Goal: Information Seeking & Learning: Learn about a topic

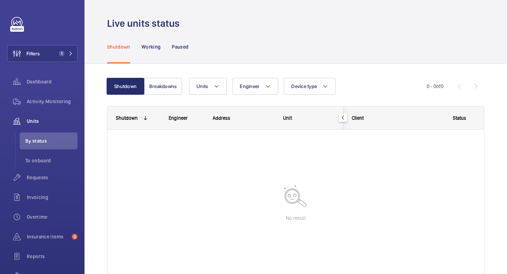
scroll to position [34, 0]
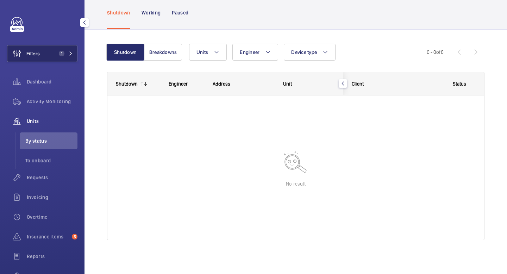
click at [70, 52] on mat-icon at bounding box center [71, 53] width 4 height 4
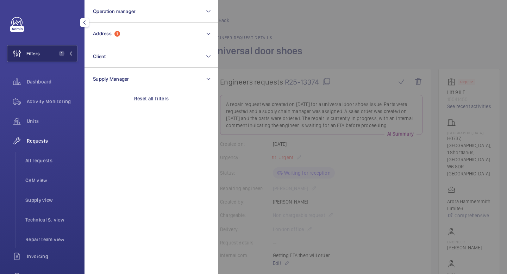
click at [68, 51] on span "1" at bounding box center [64, 54] width 17 height 6
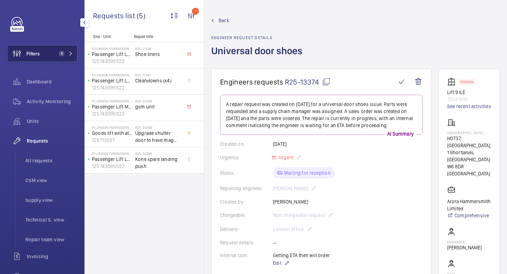
click at [72, 54] on mat-icon at bounding box center [71, 53] width 4 height 4
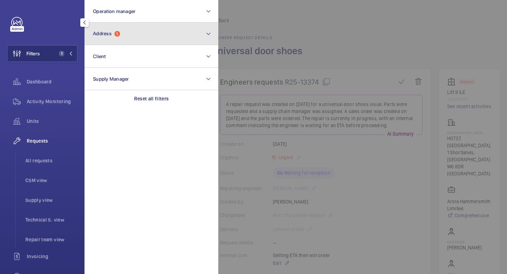
click at [160, 35] on button "Address 1" at bounding box center [152, 34] width 134 height 23
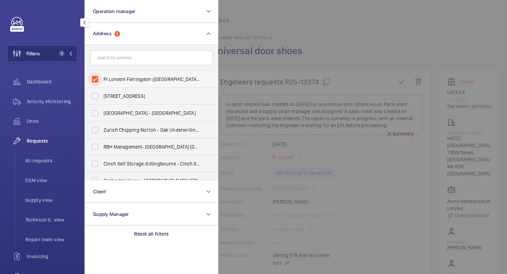
click at [93, 78] on input "PI London Farringdon ([GEOGRAPHIC_DATA]) - [STREET_ADDRESS]" at bounding box center [95, 79] width 14 height 14
checkbox input "false"
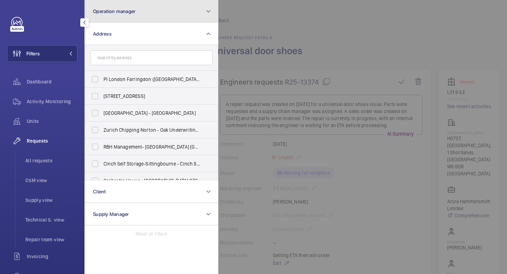
click at [196, 14] on button "Operation manager" at bounding box center [152, 11] width 134 height 23
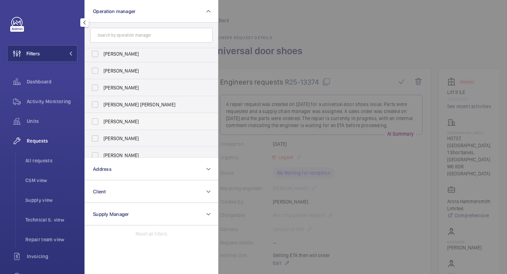
scroll to position [26, 0]
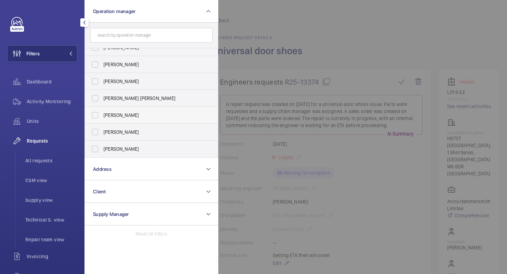
click at [128, 133] on span "[PERSON_NAME]" at bounding box center [152, 132] width 97 height 7
click at [102, 133] on input "[PERSON_NAME]" at bounding box center [95, 132] width 14 height 14
checkbox input "true"
click at [84, 24] on mat-icon "button" at bounding box center [84, 23] width 8 height 6
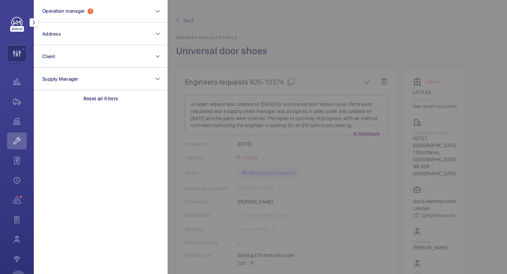
click at [33, 24] on mat-icon "button" at bounding box center [34, 23] width 8 height 6
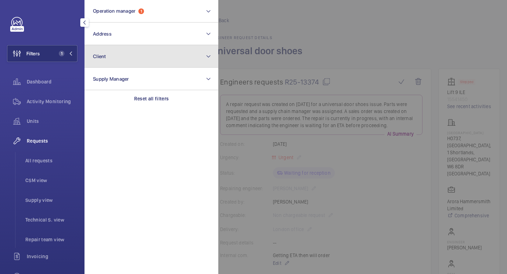
click at [183, 64] on button "Client" at bounding box center [152, 56] width 134 height 23
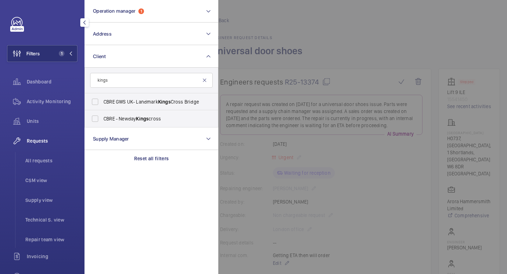
type input "kings"
click at [207, 81] on mat-icon at bounding box center [205, 81] width 6 height 6
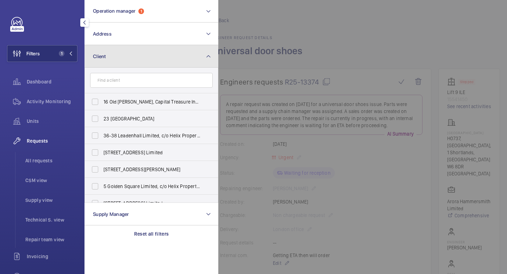
click at [211, 57] on mat-icon at bounding box center [209, 56] width 6 height 8
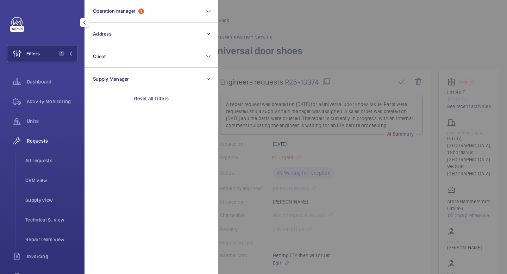
click at [84, 20] on mat-icon "button" at bounding box center [84, 23] width 8 height 6
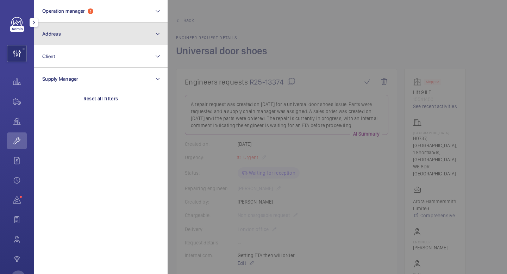
click at [41, 23] on button "Address" at bounding box center [101, 34] width 134 height 23
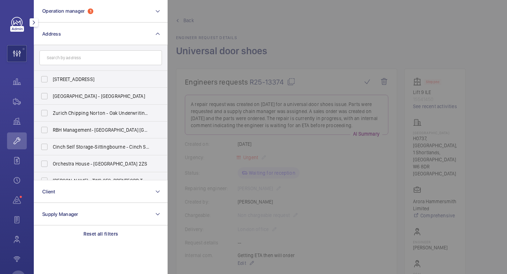
click at [37, 25] on mat-icon "button" at bounding box center [34, 23] width 8 height 6
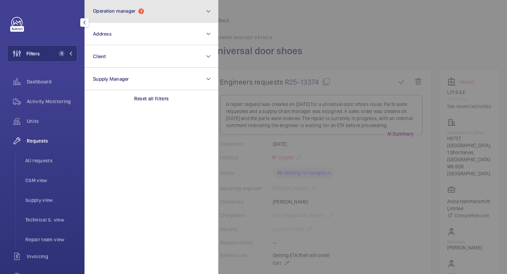
click at [179, 11] on button "Operation manager 1" at bounding box center [152, 11] width 134 height 23
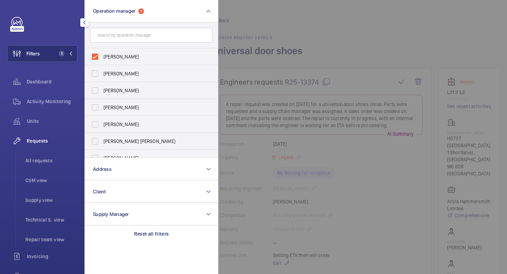
click at [86, 27] on div at bounding box center [85, 23] width 14 height 14
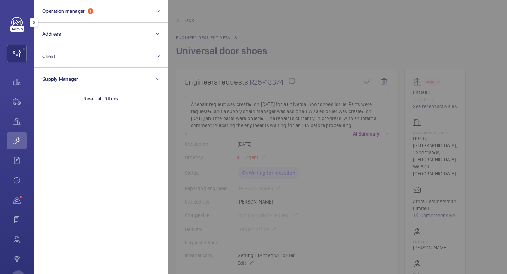
click at [36, 26] on button "button" at bounding box center [34, 22] width 8 height 8
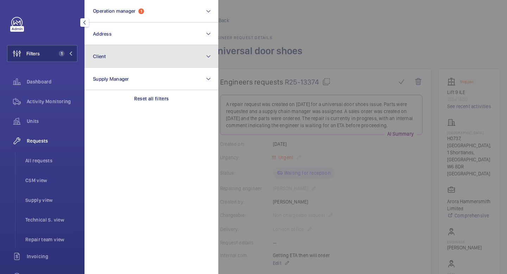
click at [140, 56] on button "Client" at bounding box center [152, 56] width 134 height 23
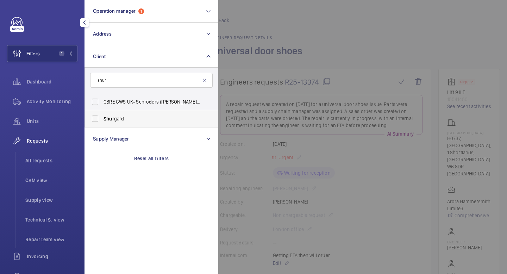
type input "shur"
click at [114, 119] on span "Shur gard" at bounding box center [152, 118] width 97 height 7
click at [102, 119] on input "Shur gard" at bounding box center [95, 119] width 14 height 14
checkbox input "true"
click at [71, 56] on span "2" at bounding box center [64, 54] width 17 height 6
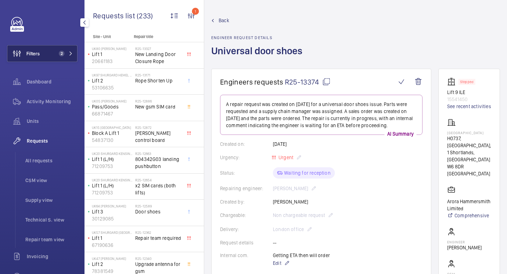
click at [73, 56] on span "2" at bounding box center [64, 54] width 17 height 6
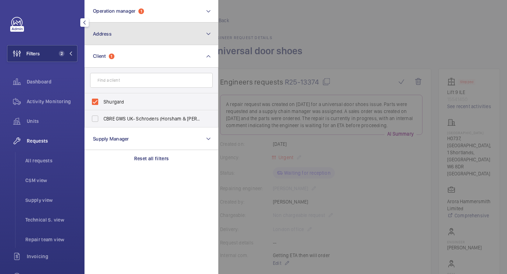
click at [206, 36] on mat-icon at bounding box center [209, 34] width 6 height 8
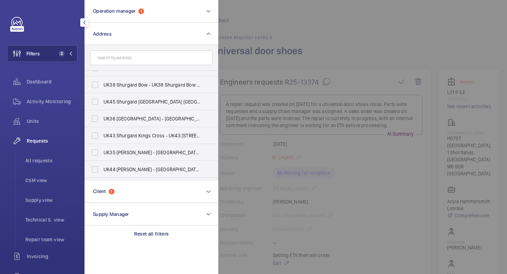
scroll to position [538, 0]
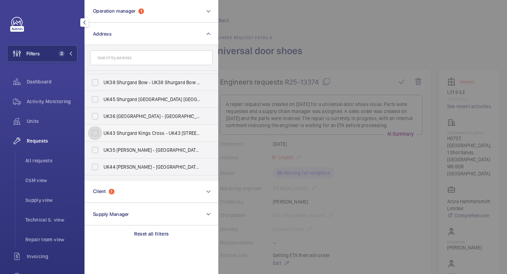
click at [98, 135] on input "UK43 Shurgard Kings Cross - UK43 [STREET_ADDRESS][PERSON_NAME]" at bounding box center [95, 133] width 14 height 14
checkbox input "true"
click at [70, 55] on mat-icon at bounding box center [71, 53] width 4 height 4
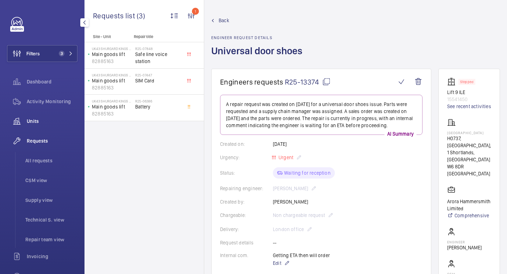
click at [39, 122] on span "Units" at bounding box center [52, 121] width 51 height 7
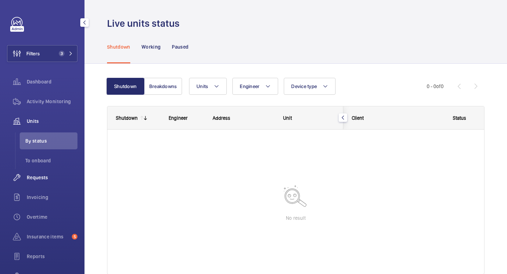
click at [46, 178] on span "Requests" at bounding box center [52, 177] width 51 height 7
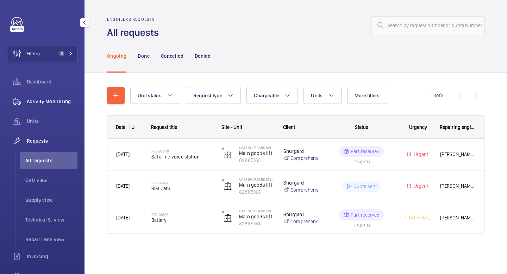
click at [45, 105] on div "Activity Monitoring" at bounding box center [42, 101] width 70 height 17
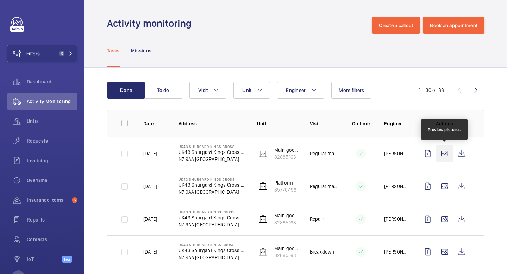
click at [449, 153] on wm-front-icon-button at bounding box center [445, 153] width 17 height 17
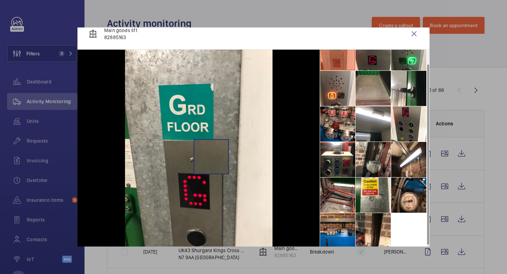
scroll to position [7, 0]
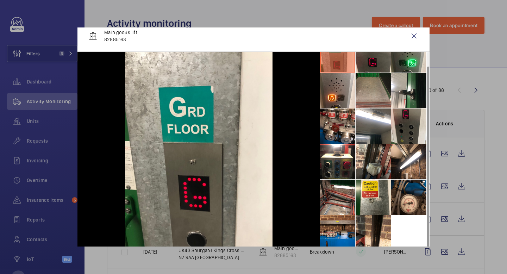
click at [412, 132] on li at bounding box center [409, 126] width 35 height 35
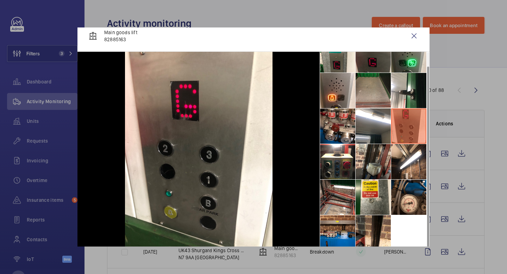
click at [377, 70] on li at bounding box center [373, 54] width 35 height 35
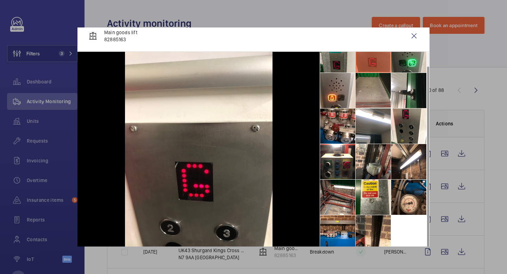
click at [337, 64] on li at bounding box center [337, 54] width 35 height 35
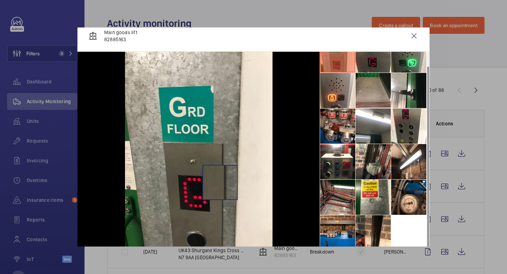
scroll to position [9, 0]
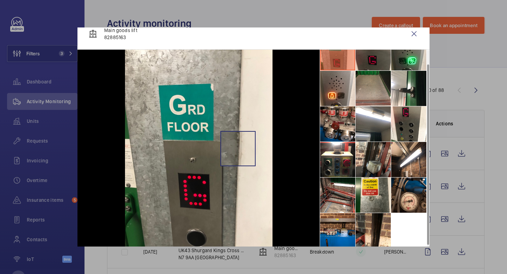
click at [238, 148] on img at bounding box center [199, 148] width 148 height 197
click at [416, 37] on wm-front-icon-button at bounding box center [414, 33] width 17 height 17
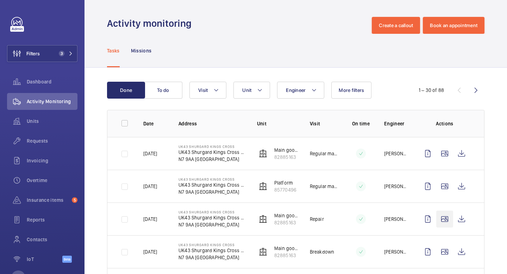
scroll to position [38, 0]
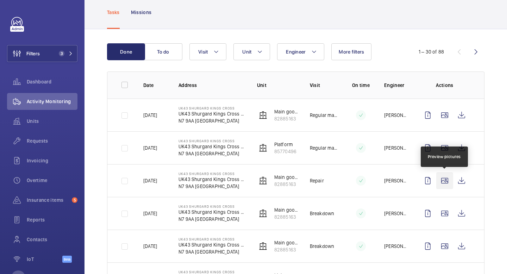
click at [446, 182] on wm-front-icon-button at bounding box center [445, 180] width 17 height 17
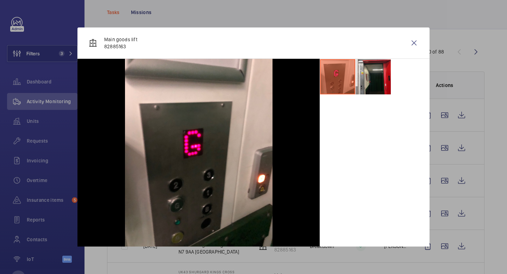
click at [372, 86] on li at bounding box center [373, 76] width 35 height 35
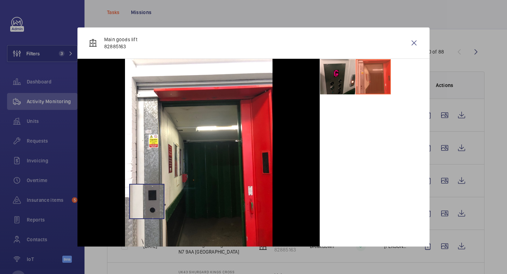
click at [147, 202] on img at bounding box center [199, 157] width 148 height 197
click at [415, 41] on wm-front-icon-button at bounding box center [414, 43] width 17 height 17
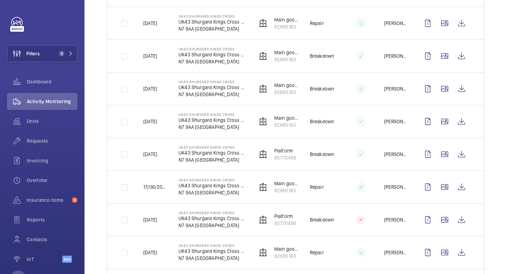
scroll to position [197, 0]
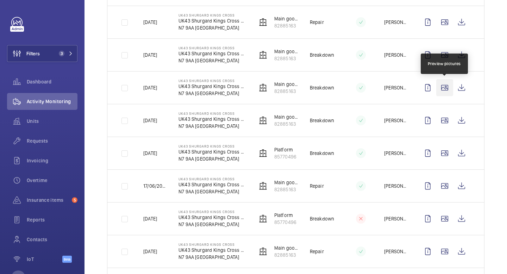
click at [446, 90] on wm-front-icon-button at bounding box center [445, 87] width 17 height 17
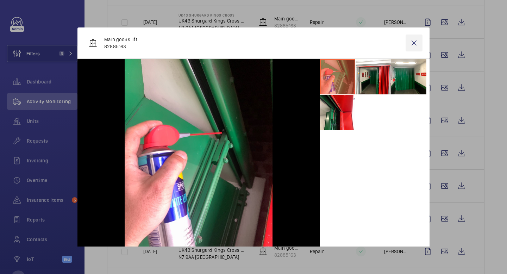
click at [415, 47] on wm-front-icon-button at bounding box center [414, 43] width 17 height 17
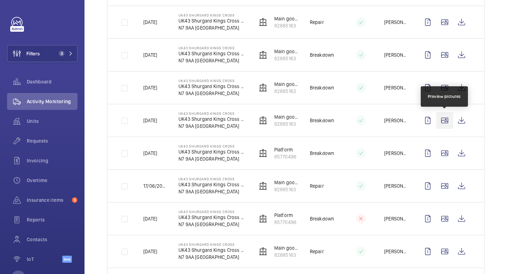
click at [445, 120] on wm-front-icon-button at bounding box center [445, 120] width 17 height 17
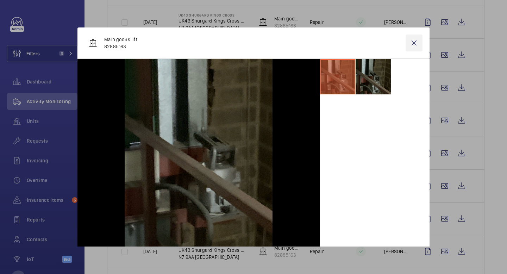
click at [417, 43] on wm-front-icon-button at bounding box center [414, 43] width 17 height 17
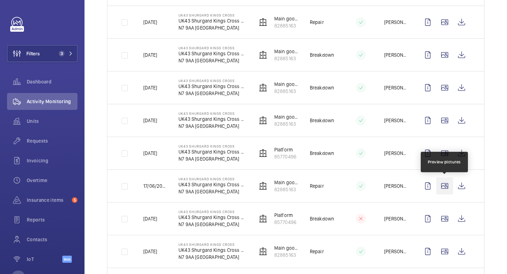
click at [446, 186] on wm-front-icon-button at bounding box center [445, 186] width 17 height 17
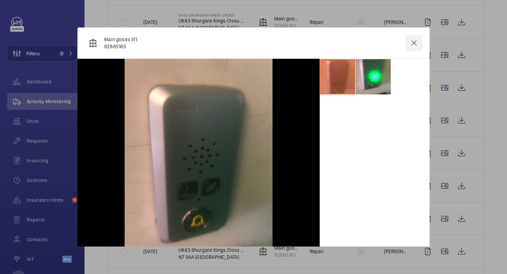
click at [413, 43] on wm-front-icon-button at bounding box center [414, 43] width 17 height 17
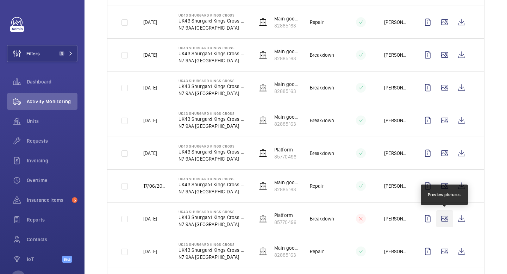
click at [444, 221] on wm-front-icon-button at bounding box center [445, 218] width 17 height 17
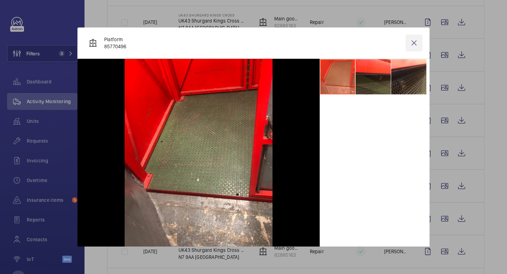
click at [415, 44] on wm-front-icon-button at bounding box center [414, 43] width 17 height 17
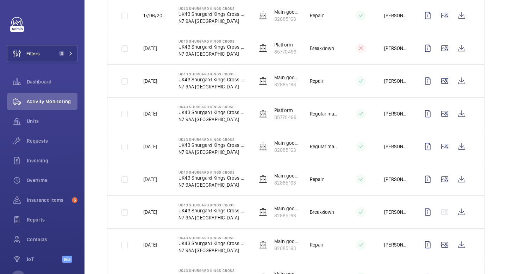
scroll to position [409, 0]
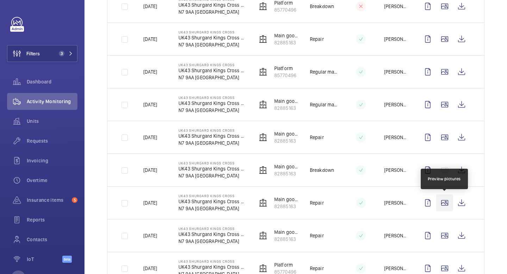
click at [445, 203] on wm-front-icon-button at bounding box center [445, 203] width 17 height 17
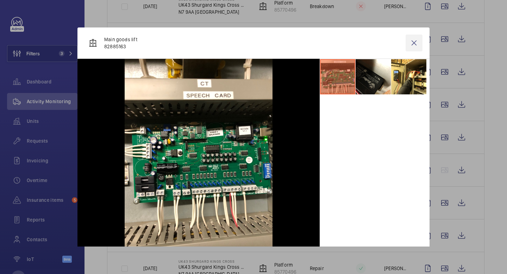
click at [414, 43] on wm-front-icon-button at bounding box center [414, 43] width 17 height 17
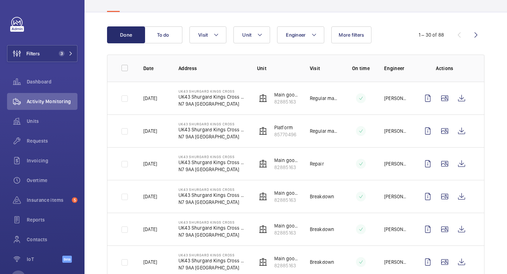
scroll to position [50, 0]
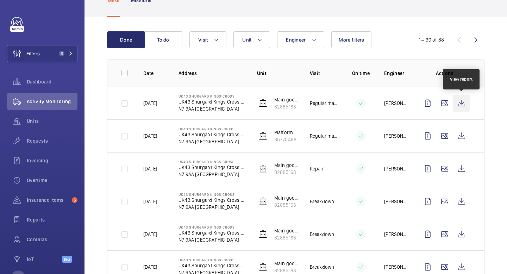
click at [463, 104] on wm-front-icon-button at bounding box center [462, 103] width 17 height 17
click at [37, 137] on span "Requests" at bounding box center [52, 140] width 51 height 7
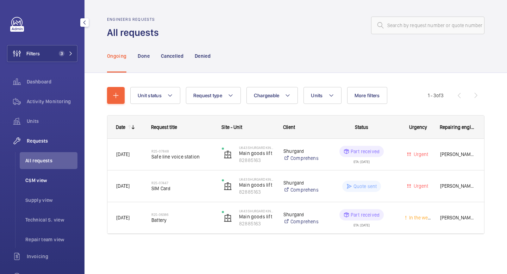
click at [37, 179] on span "CSM view" at bounding box center [51, 180] width 52 height 7
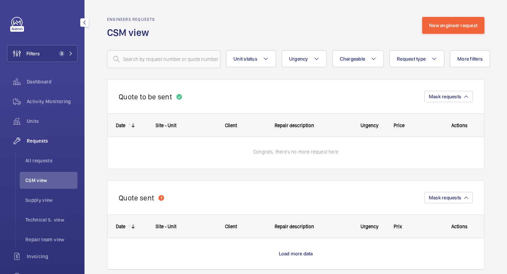
click at [42, 145] on div "Requests" at bounding box center [42, 141] width 70 height 17
click at [42, 140] on span "Requests" at bounding box center [52, 140] width 51 height 7
click at [41, 161] on span "All requests" at bounding box center [51, 160] width 52 height 7
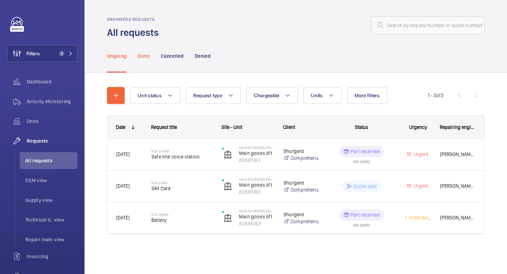
click at [146, 57] on p "Done" at bounding box center [144, 56] width 12 height 7
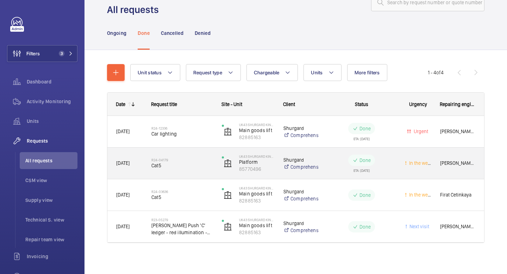
scroll to position [26, 0]
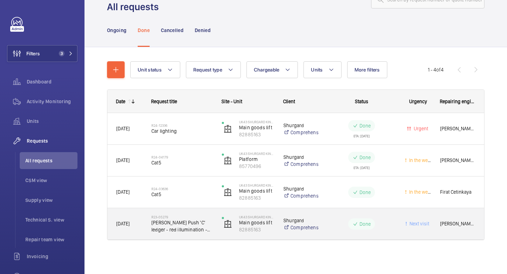
click at [192, 227] on span "[PERSON_NAME] Push 'C' ledger - red illumination - Quote 20363594" at bounding box center [182, 226] width 61 height 14
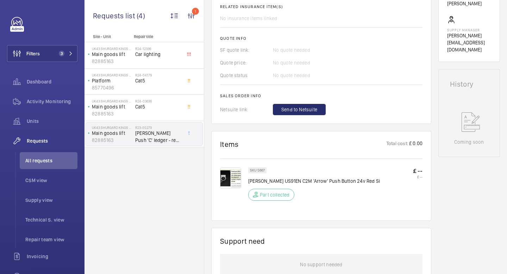
scroll to position [286, 0]
click at [223, 185] on img at bounding box center [230, 178] width 21 height 21
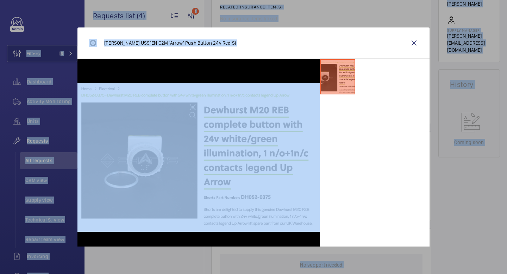
drag, startPoint x: 413, startPoint y: 45, endPoint x: 507, endPoint y: -43, distance: 128.7
click at [507, 0] on html "Filters 3 Dashboard Activity Monitoring Units Requests All requests CSM view Su…" at bounding box center [253, 137] width 507 height 274
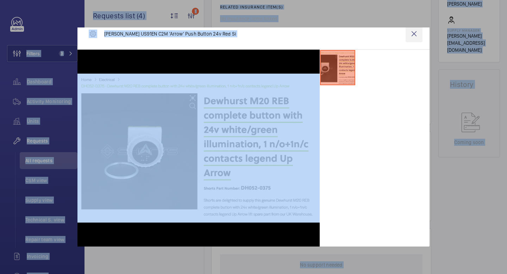
click at [416, 35] on wm-front-icon-button at bounding box center [414, 33] width 17 height 17
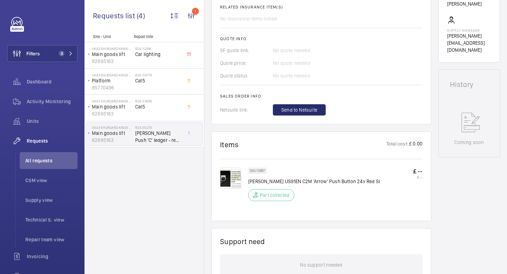
click at [165, 136] on span "[PERSON_NAME] Push 'C' ledger - red illumination - Quote 20363594" at bounding box center [158, 137] width 47 height 14
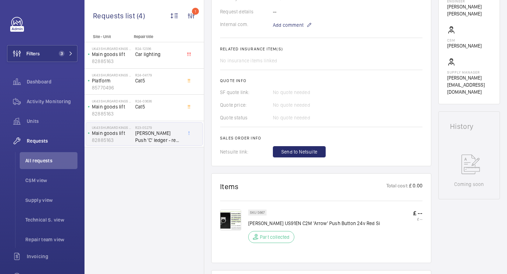
scroll to position [246, 0]
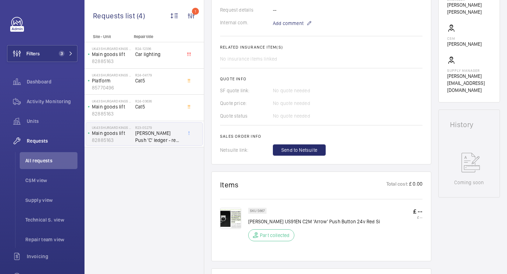
click at [159, 136] on span "[PERSON_NAME] Push 'C' ledger - red illumination - Quote 20363594" at bounding box center [158, 137] width 47 height 14
click at [300, 225] on p "[PERSON_NAME] US91EN C2M 'Arrow' Push Button 24v Red Si" at bounding box center [314, 221] width 132 height 7
drag, startPoint x: 248, startPoint y: 230, endPoint x: 297, endPoint y: 231, distance: 49.0
click at [297, 225] on p "[PERSON_NAME] US91EN C2M 'Arrow' Push Button 24v Red Si" at bounding box center [314, 221] width 132 height 7
drag, startPoint x: 302, startPoint y: 230, endPoint x: 275, endPoint y: 229, distance: 27.1
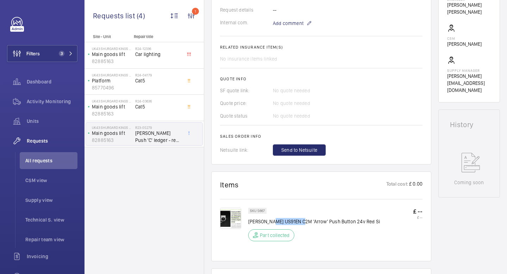
click at [275, 225] on p "[PERSON_NAME] US91EN C2M 'Arrow' Push Button 24v Red Si" at bounding box center [314, 221] width 132 height 7
click at [238, 246] on div at bounding box center [234, 227] width 28 height 38
drag, startPoint x: 247, startPoint y: 228, endPoint x: 298, endPoint y: 227, distance: 51.1
click at [298, 227] on div "SKU 5667 [PERSON_NAME] US91EN C2M 'Arrow' Push Button 24v Red Si Part collected…" at bounding box center [321, 230] width 203 height 45
copy div "SKU 5667 [PERSON_NAME] US91EN C2M"
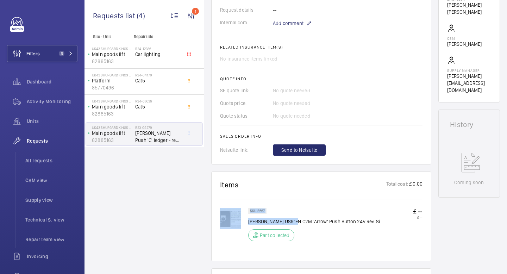
scroll to position [292, 0]
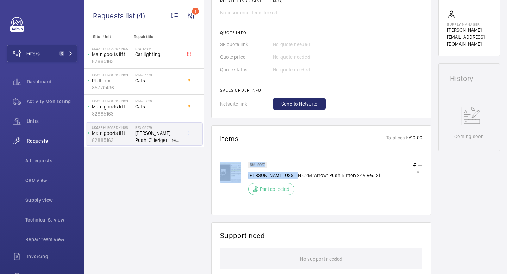
click at [231, 183] on img at bounding box center [230, 172] width 21 height 21
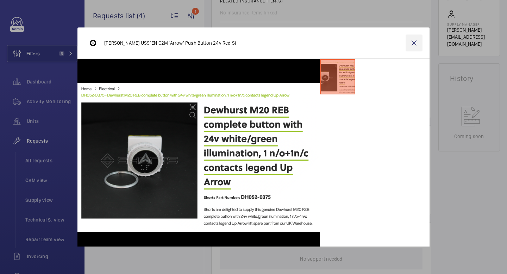
click at [413, 43] on wm-front-icon-button at bounding box center [414, 43] width 17 height 17
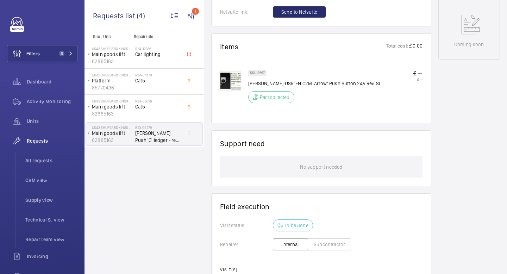
scroll to position [366, 0]
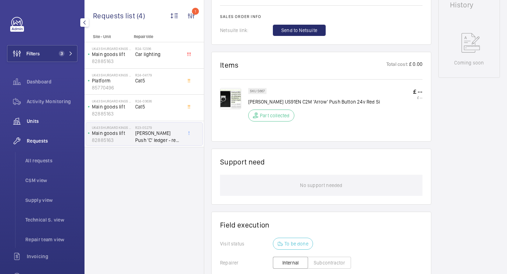
click at [31, 119] on span "Units" at bounding box center [52, 121] width 51 height 7
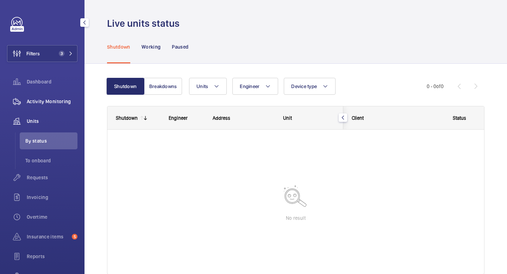
click at [48, 101] on span "Activity Monitoring" at bounding box center [52, 101] width 51 height 7
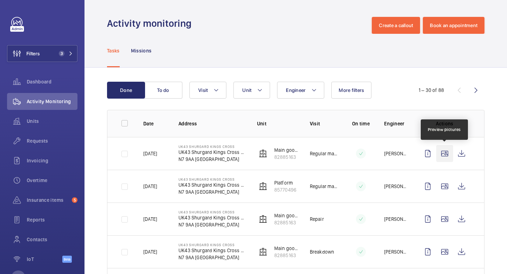
click at [443, 155] on wm-front-icon-button at bounding box center [445, 153] width 17 height 17
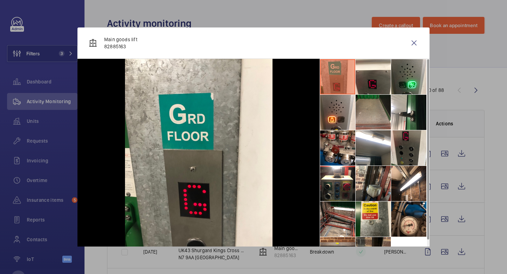
click at [408, 156] on li at bounding box center [409, 147] width 35 height 35
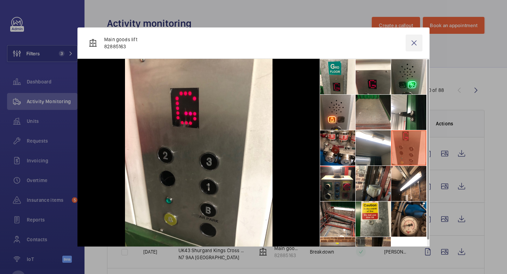
click at [416, 43] on wm-front-icon-button at bounding box center [414, 43] width 17 height 17
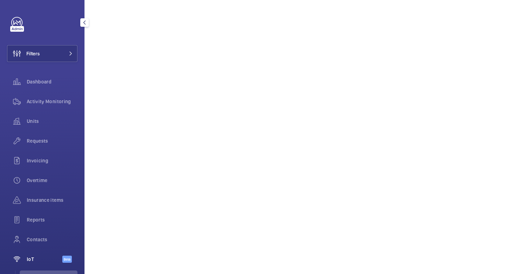
click at [65, 45] on div "Filters Dashboard Activity Monitoring Units Requests Invoicing Overtime Insuran…" at bounding box center [42, 162] width 70 height 290
click at [68, 58] on button "Filters" at bounding box center [42, 53] width 70 height 17
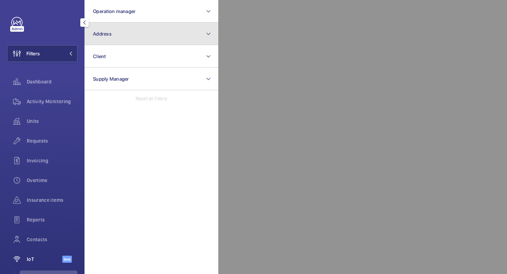
click at [156, 31] on button "Address" at bounding box center [152, 34] width 134 height 23
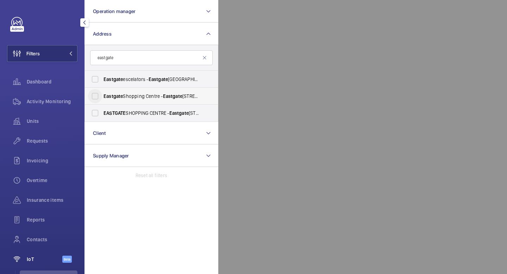
type input "eastgate"
click at [95, 95] on input "Eastgate Shopping Centre - Eastgate Shopping Centre, BASILDON SS14 1EB" at bounding box center [95, 96] width 14 height 14
checkbox input "true"
click at [97, 79] on input "Eastgate escelators - Eastgate Shopping Centre, INVERNESS IV2 3PP" at bounding box center [95, 79] width 14 height 14
checkbox input "true"
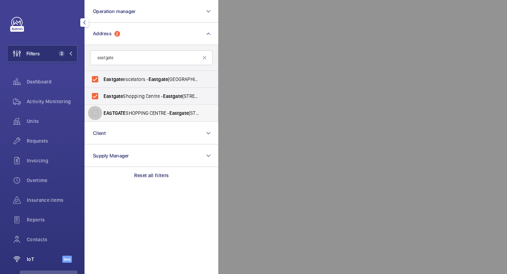
click at [92, 111] on input "EASTGATE SHOPPING CENTRE - Eastgate Shopping Centre, BASILDON SS14 1EB" at bounding box center [95, 113] width 14 height 14
checkbox input "true"
click at [71, 54] on mat-icon at bounding box center [71, 53] width 4 height 4
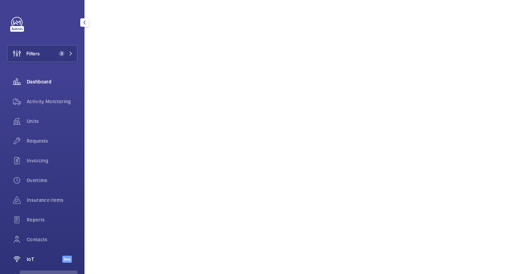
click at [50, 82] on span "Dashboard" at bounding box center [52, 81] width 51 height 7
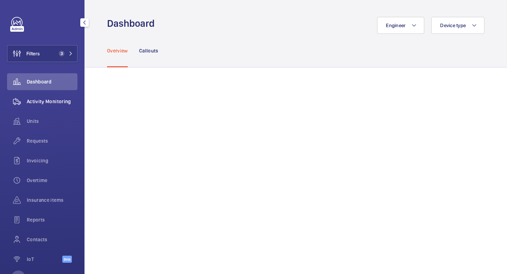
click at [50, 101] on span "Activity Monitoring" at bounding box center [52, 101] width 51 height 7
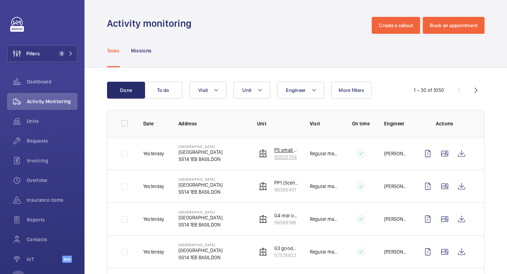
click at [283, 156] on p "90535704" at bounding box center [287, 157] width 24 height 7
